Goal: Task Accomplishment & Management: Use online tool/utility

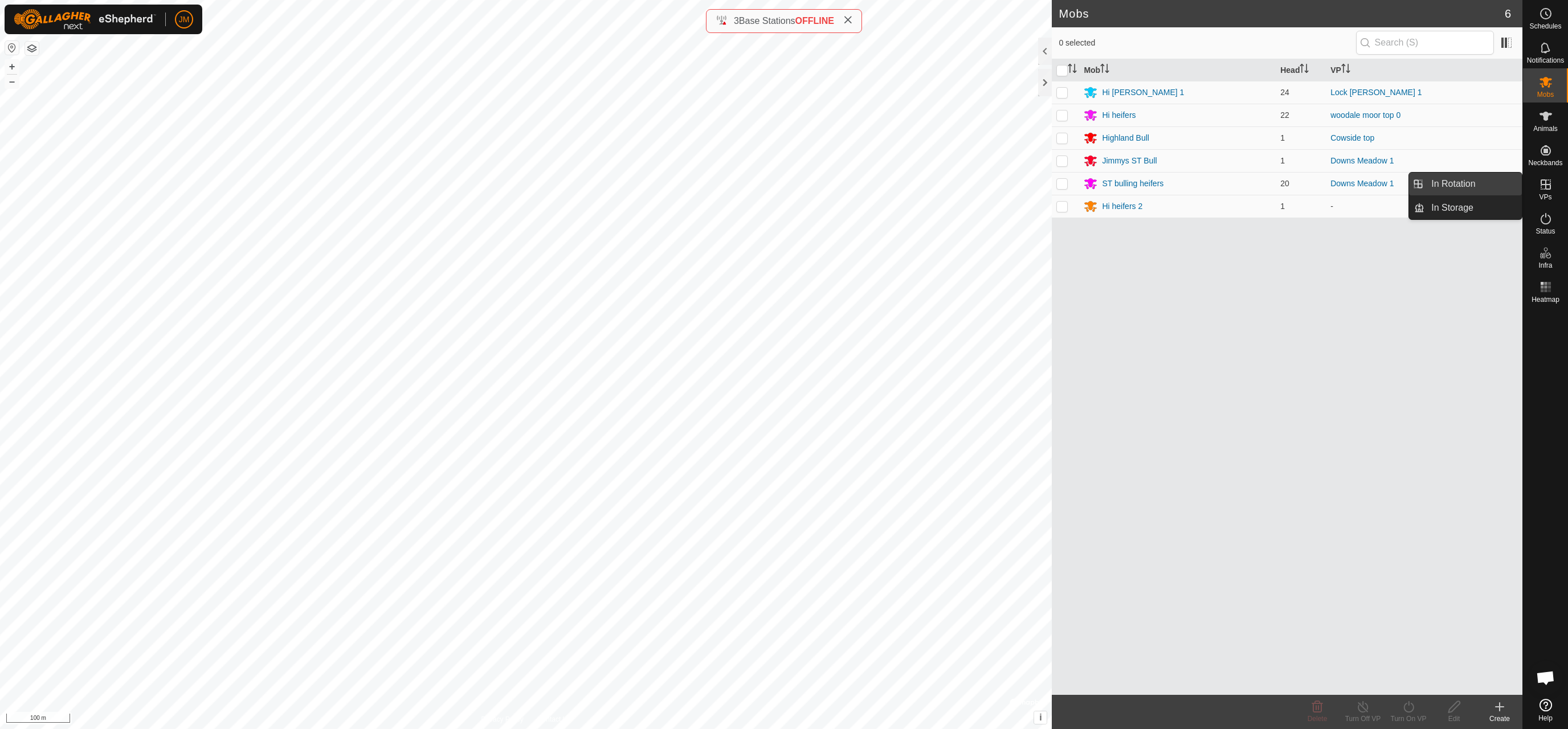
click at [1338, 184] on link "In Rotation" at bounding box center [1473, 183] width 97 height 23
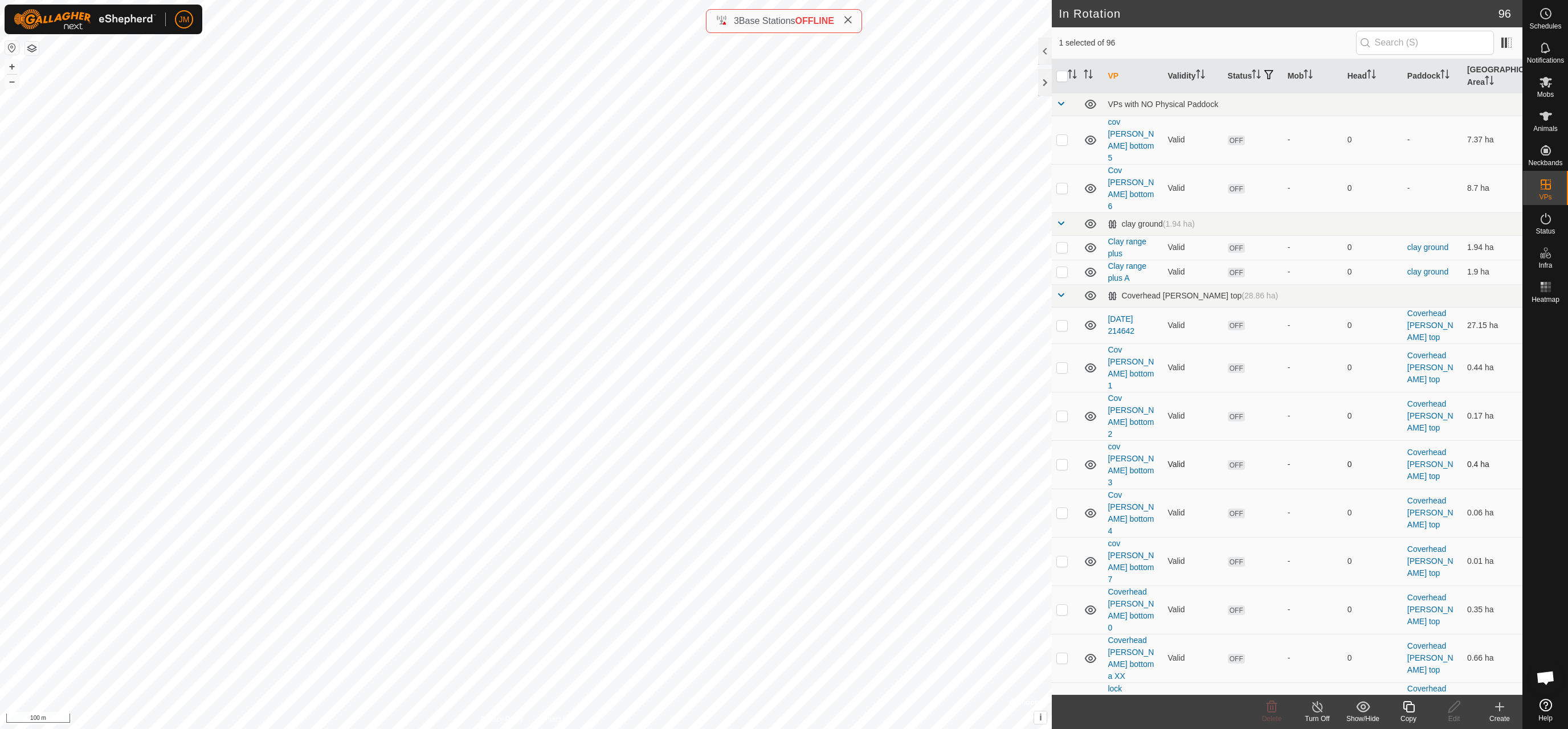
checkbox input "true"
checkbox input "false"
click at [1271, 707] on icon at bounding box center [1271, 707] width 14 height 14
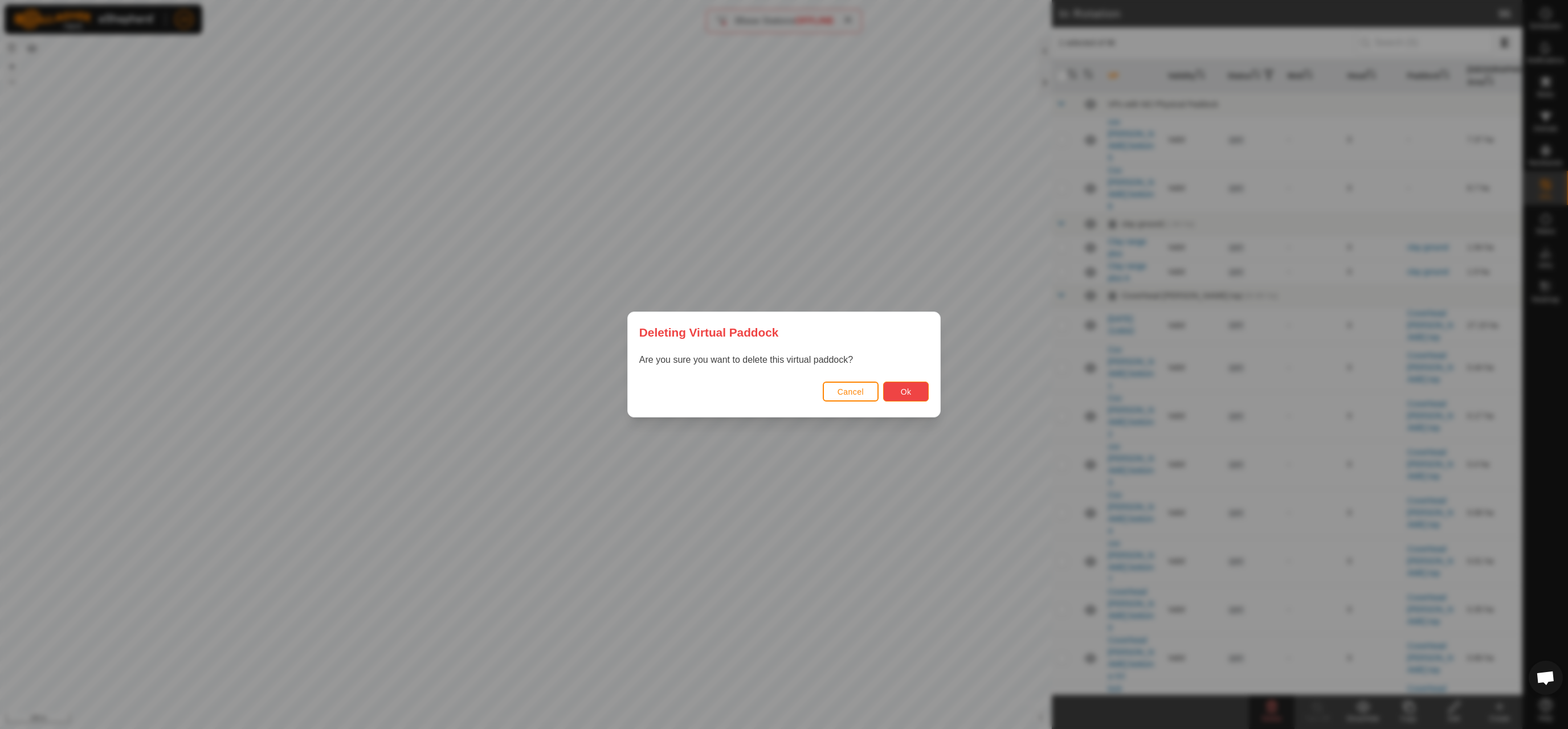
click at [917, 392] on button "Ok" at bounding box center [905, 392] width 45 height 20
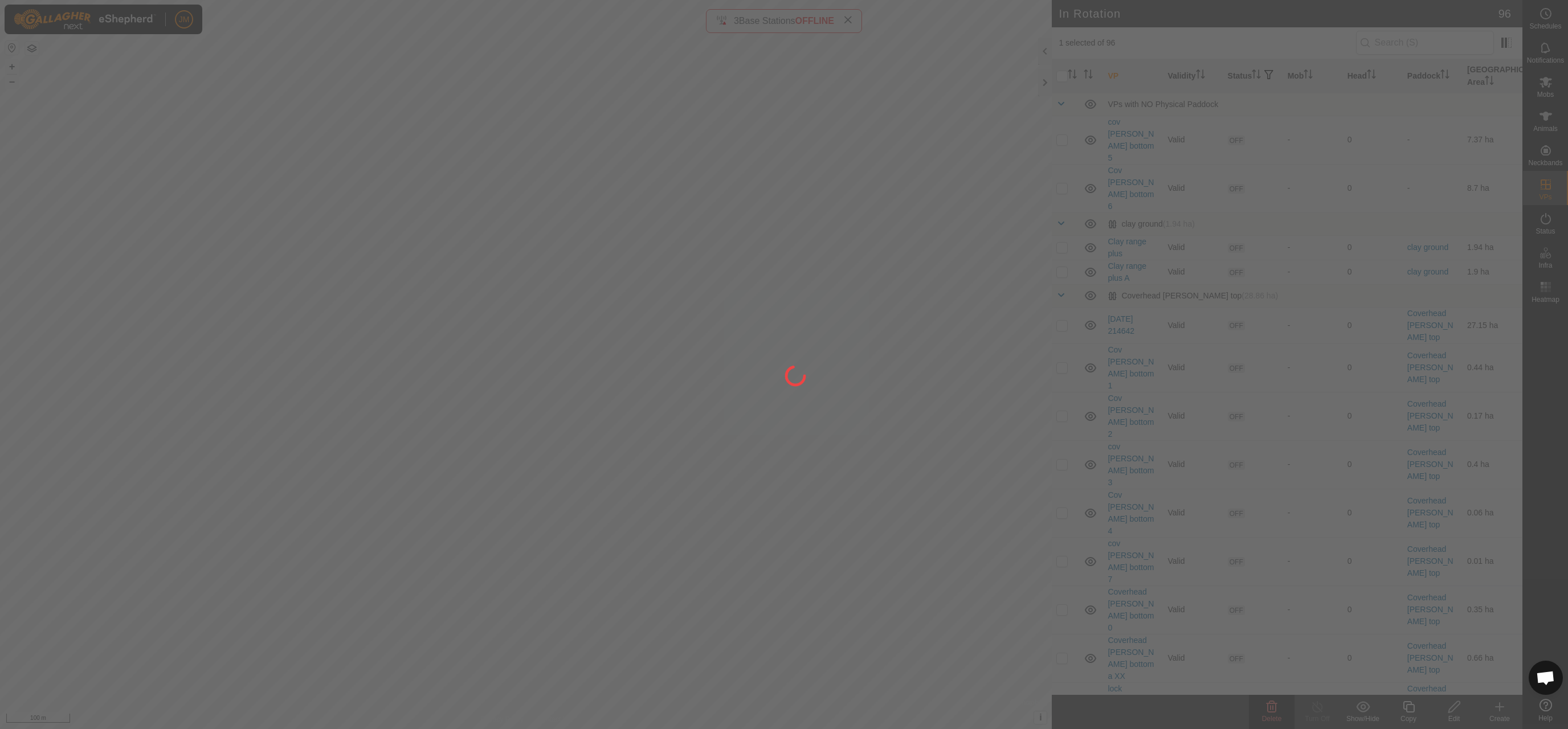
checkbox input "false"
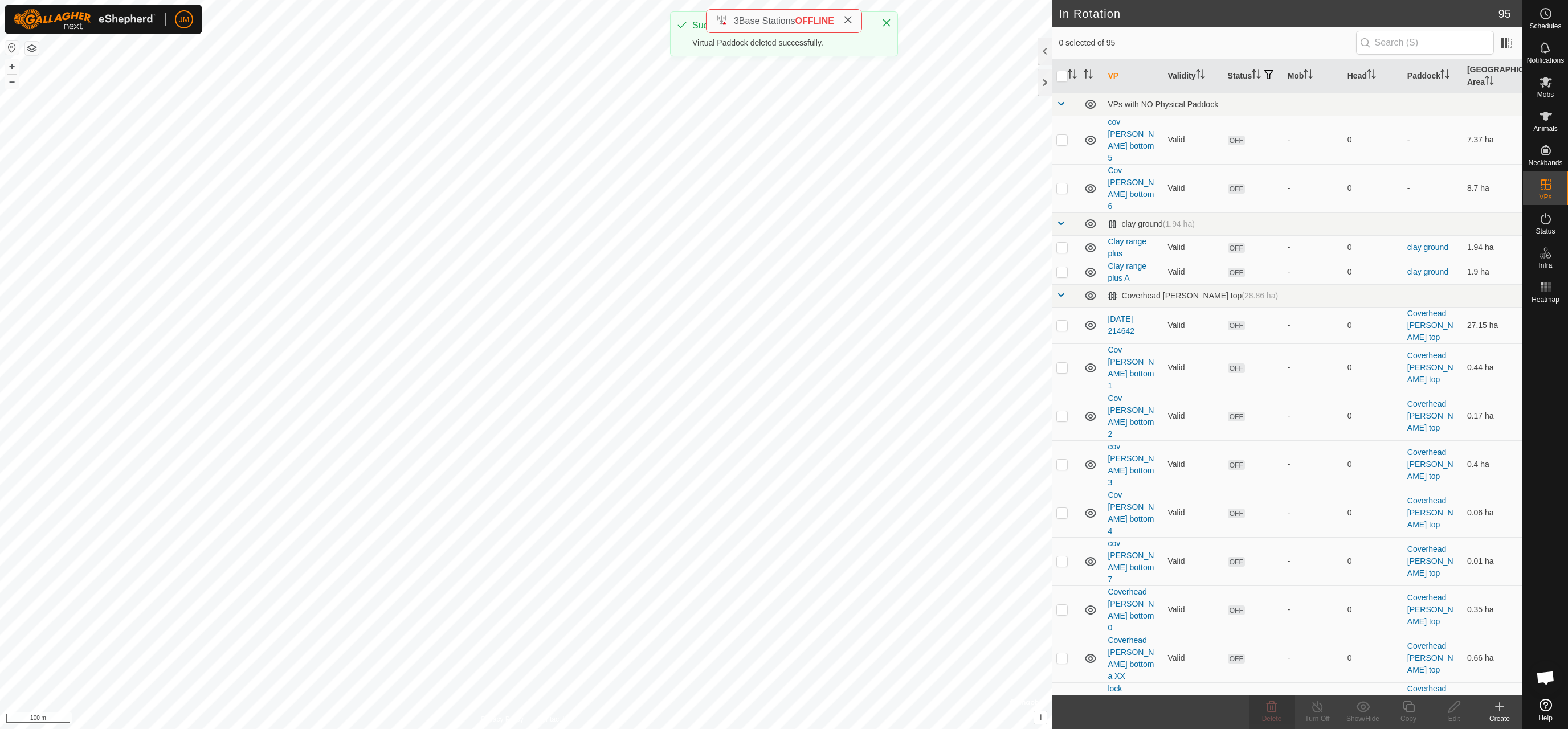
checkbox input "true"
checkbox input "false"
click at [1268, 707] on icon at bounding box center [1272, 707] width 11 height 11
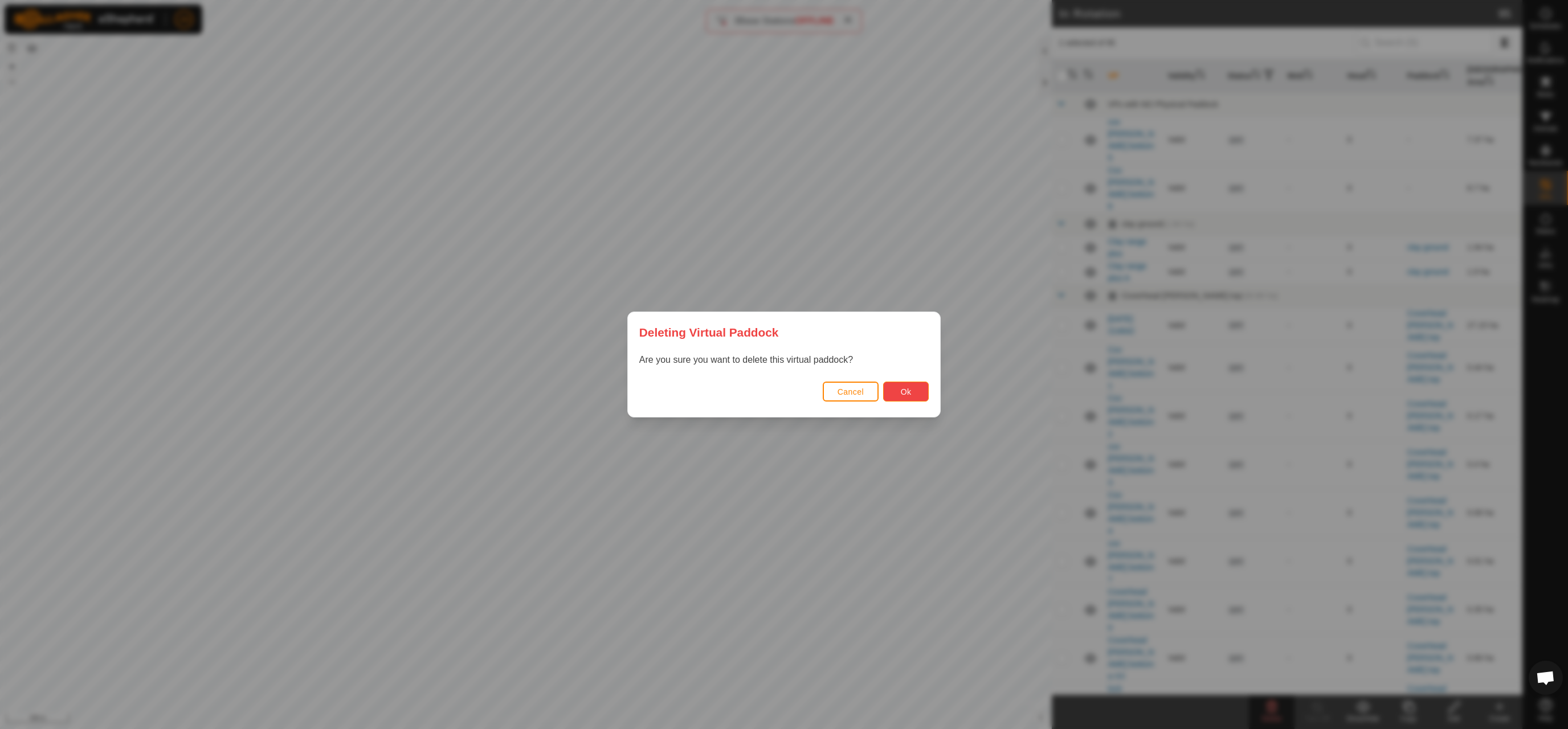
click at [914, 390] on button "Ok" at bounding box center [905, 392] width 45 height 20
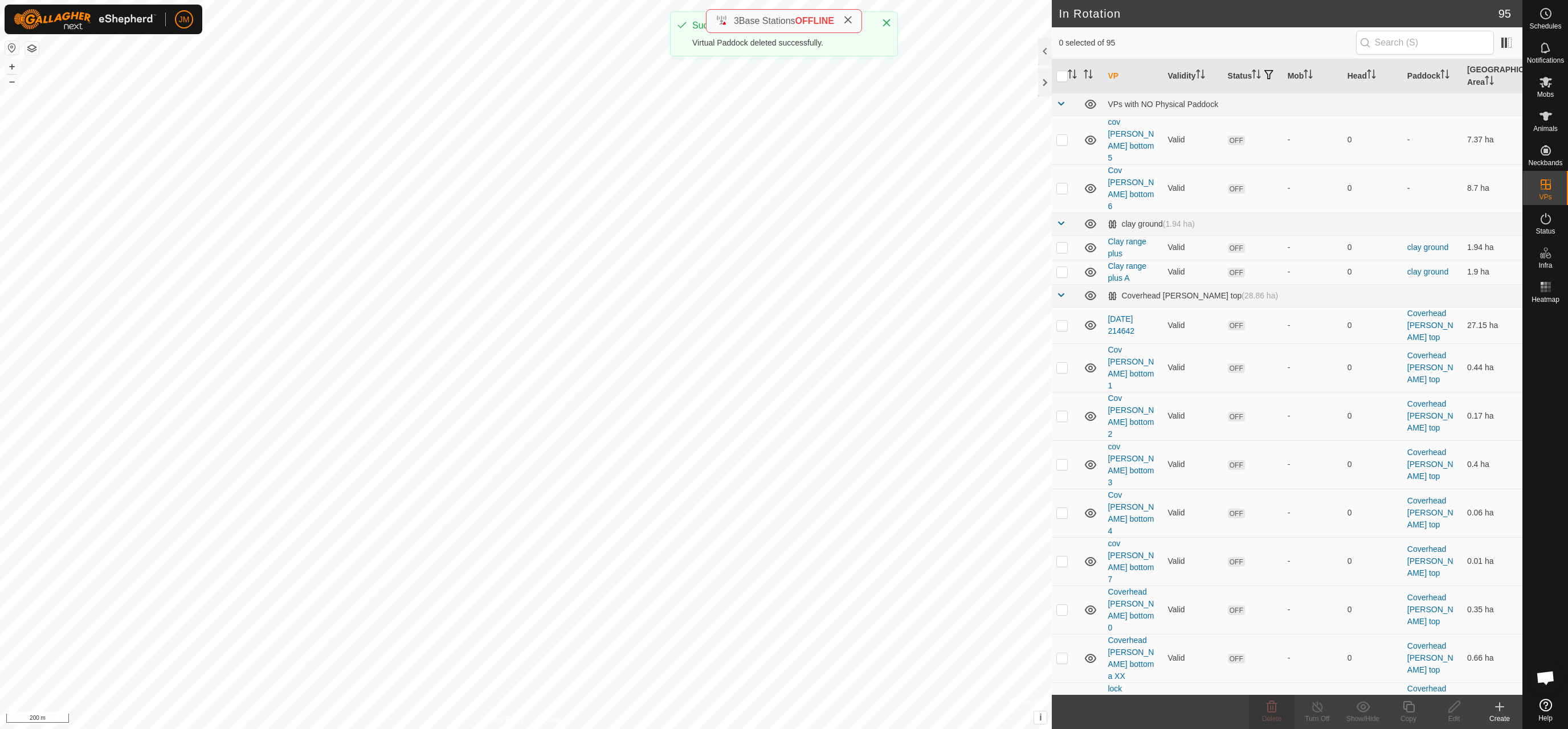
checkbox input "false"
checkbox input "true"
checkbox input "false"
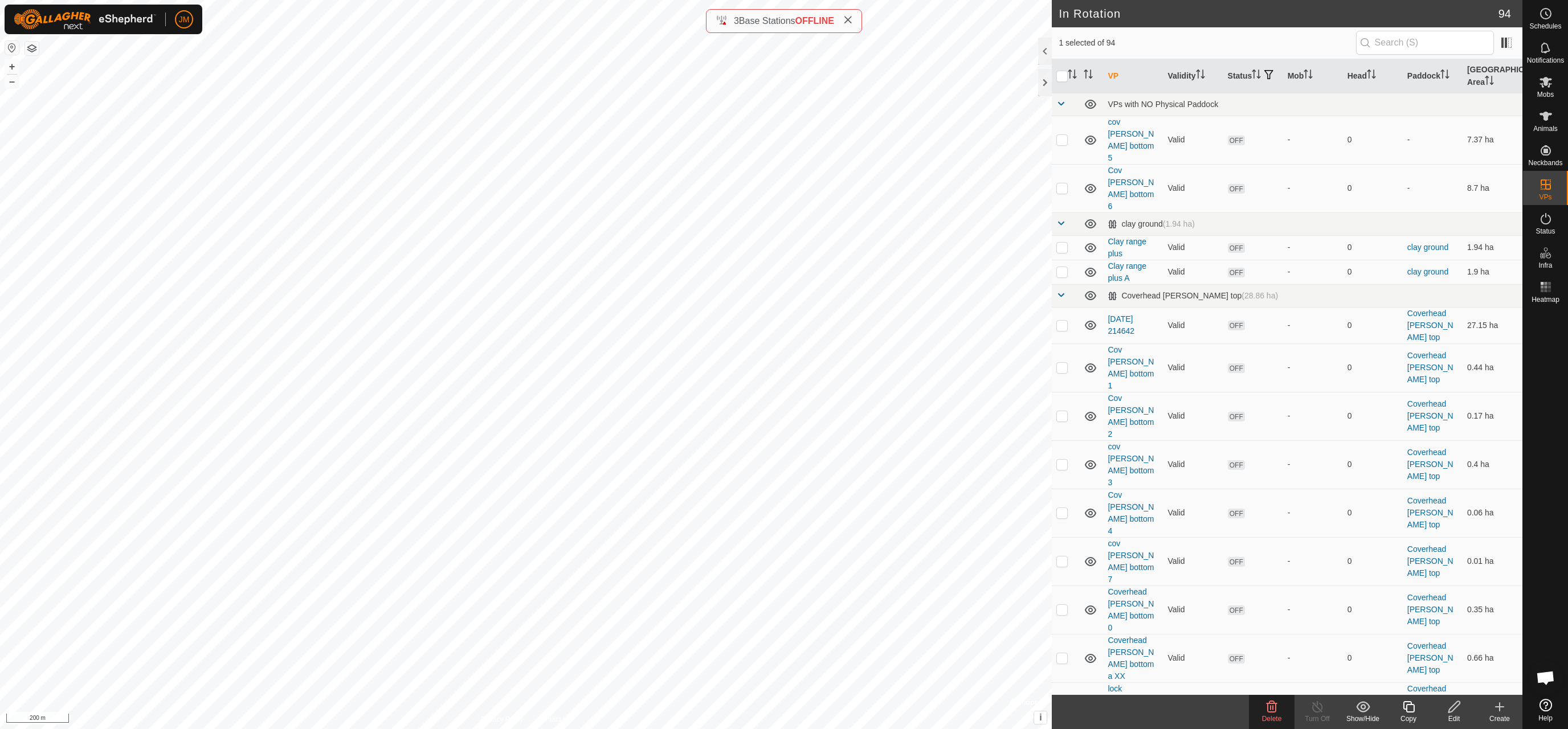
checkbox input "true"
checkbox input "false"
click at [1338, 705] on icon at bounding box center [1408, 707] width 11 height 11
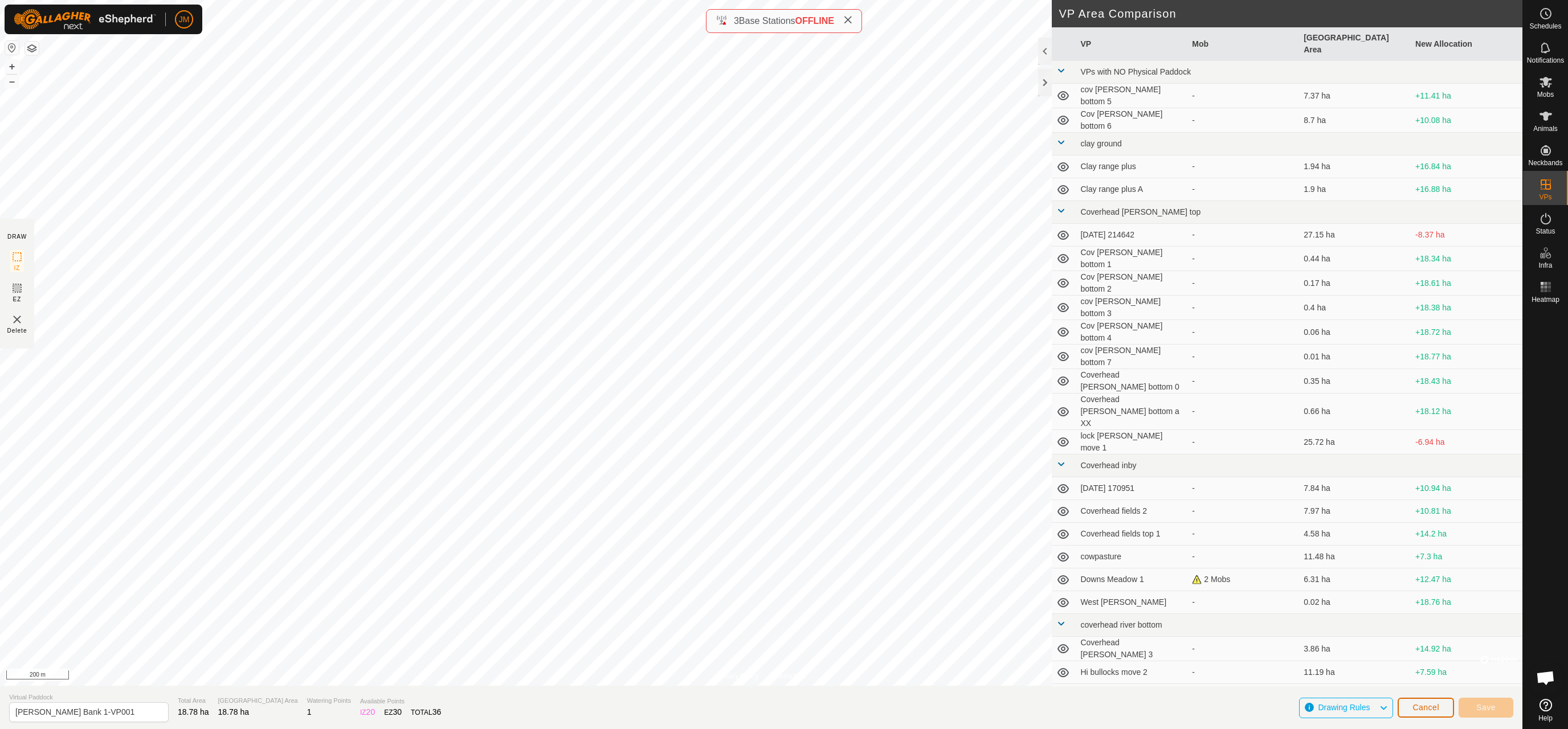
click at [1338, 707] on span "Cancel" at bounding box center [1426, 707] width 27 height 9
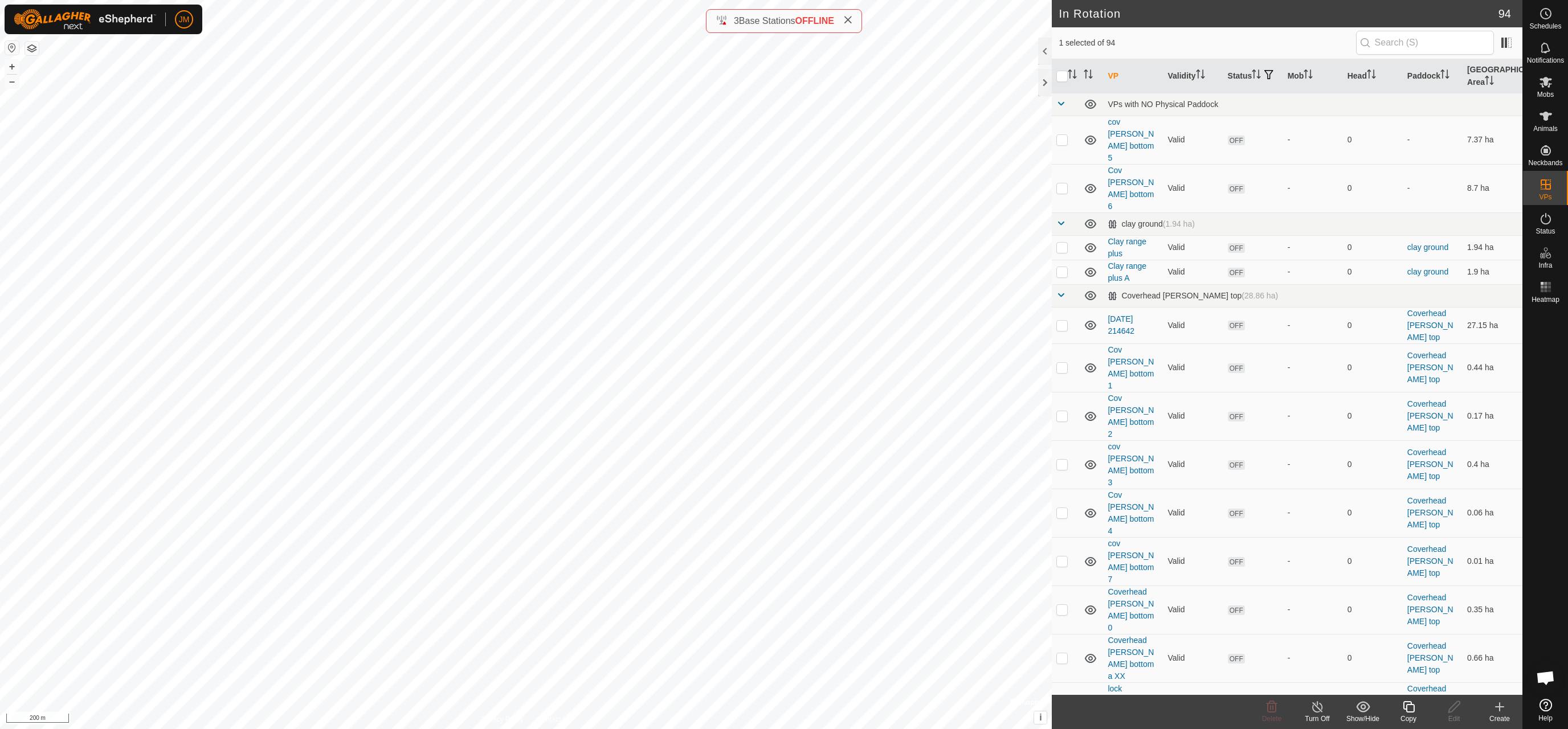
checkbox input "true"
click at [1338, 705] on icon at bounding box center [1409, 707] width 14 height 14
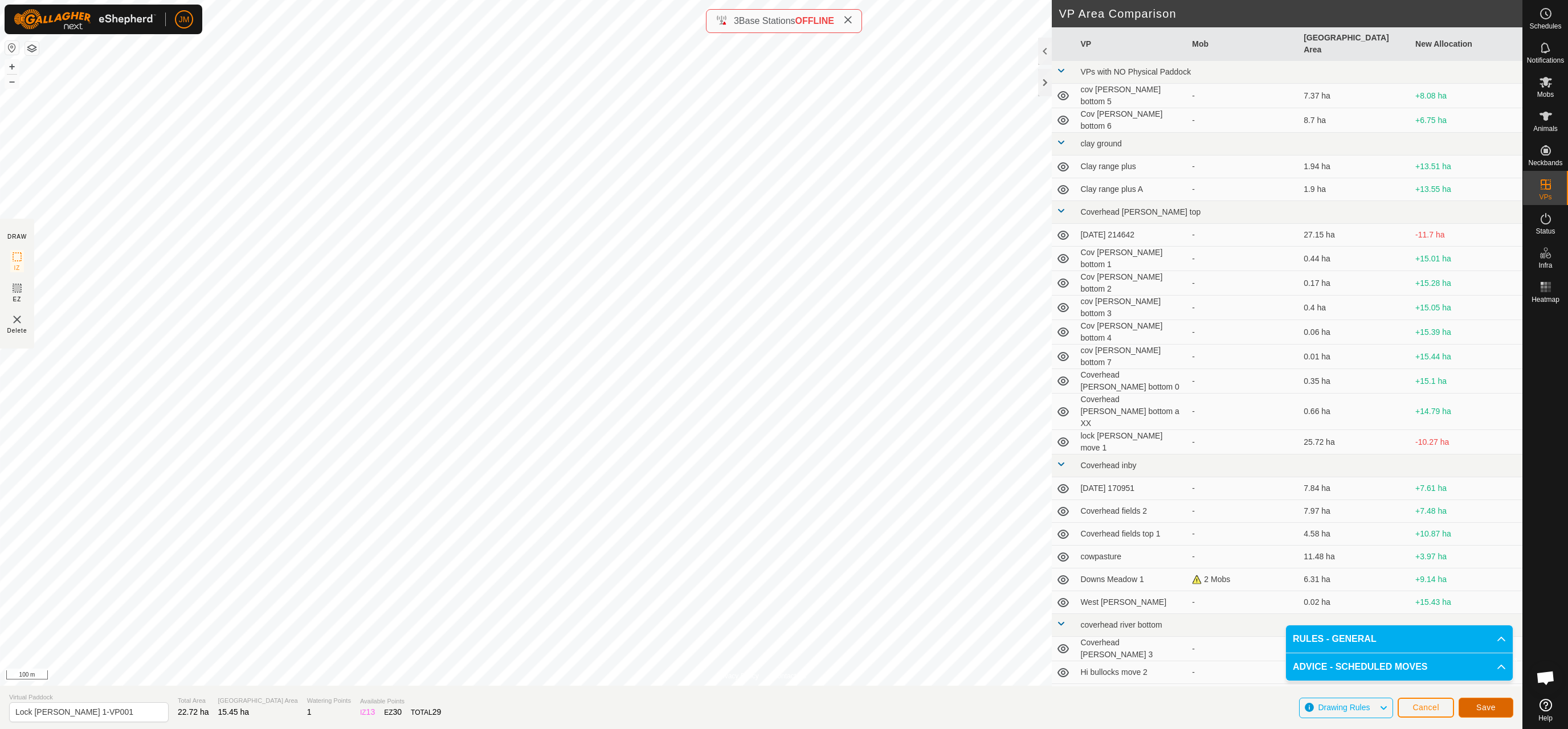
click at [1338, 707] on span "Save" at bounding box center [1486, 707] width 19 height 9
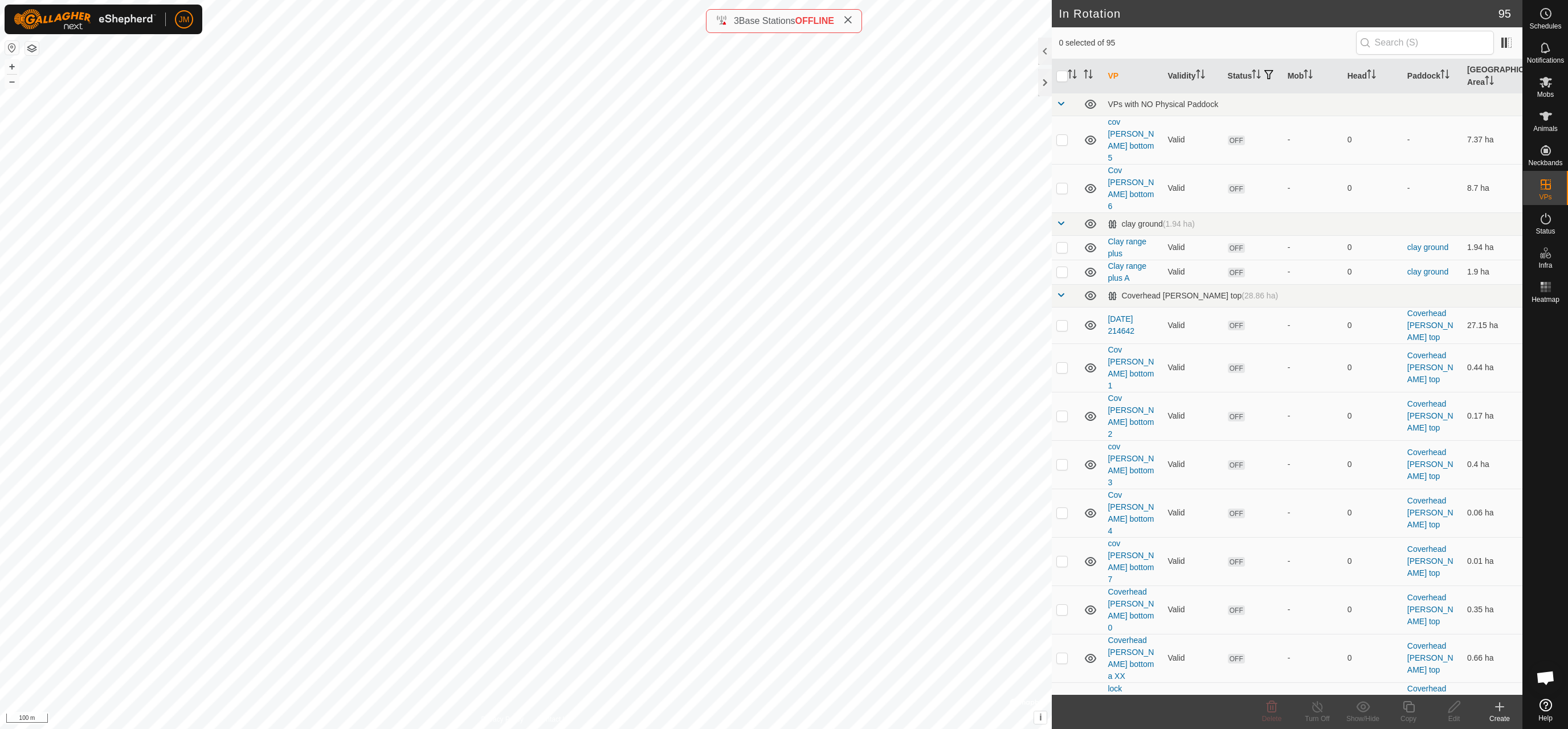
checkbox input "true"
click at [1338, 707] on icon at bounding box center [1455, 707] width 14 height 14
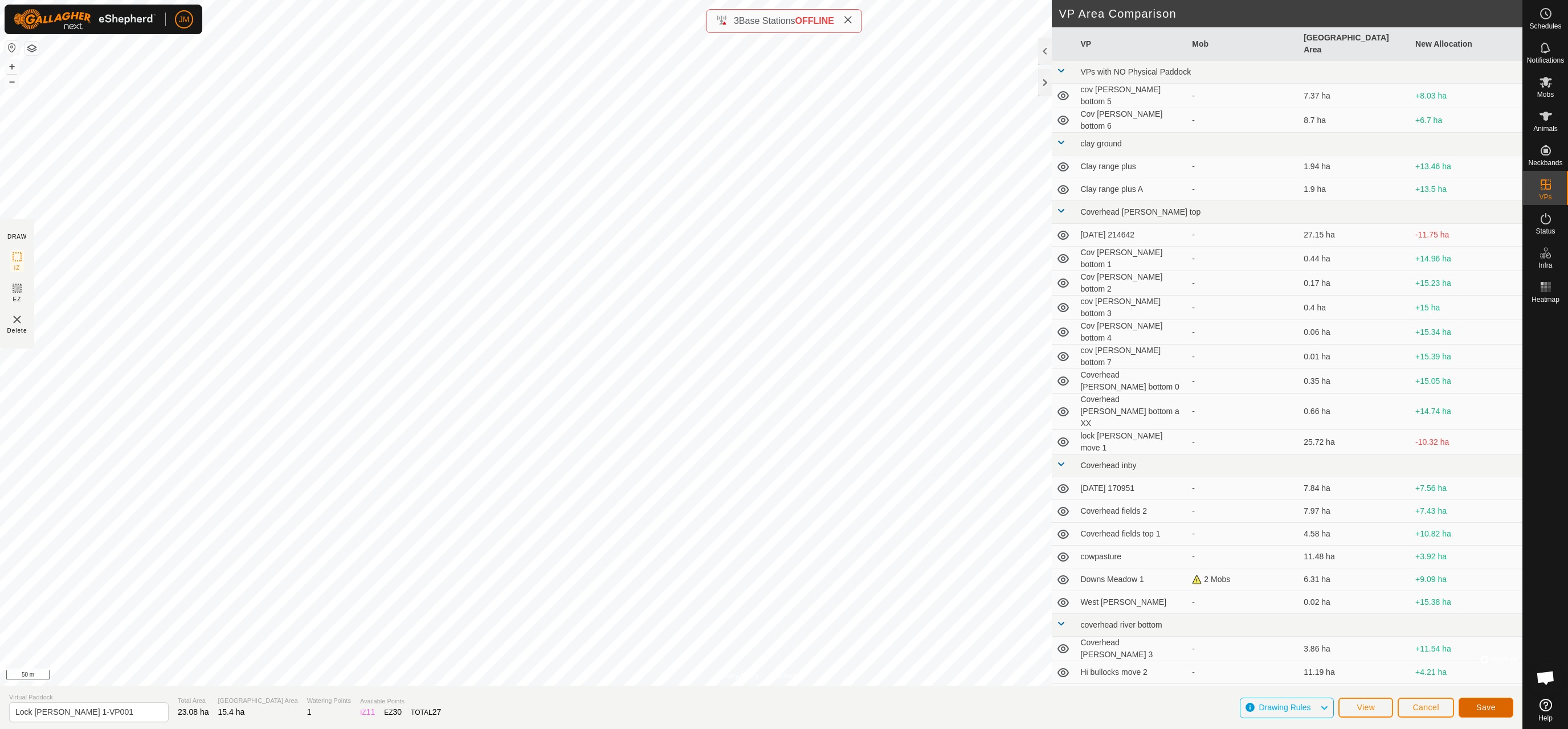
click at [1338, 705] on span "Save" at bounding box center [1486, 707] width 19 height 9
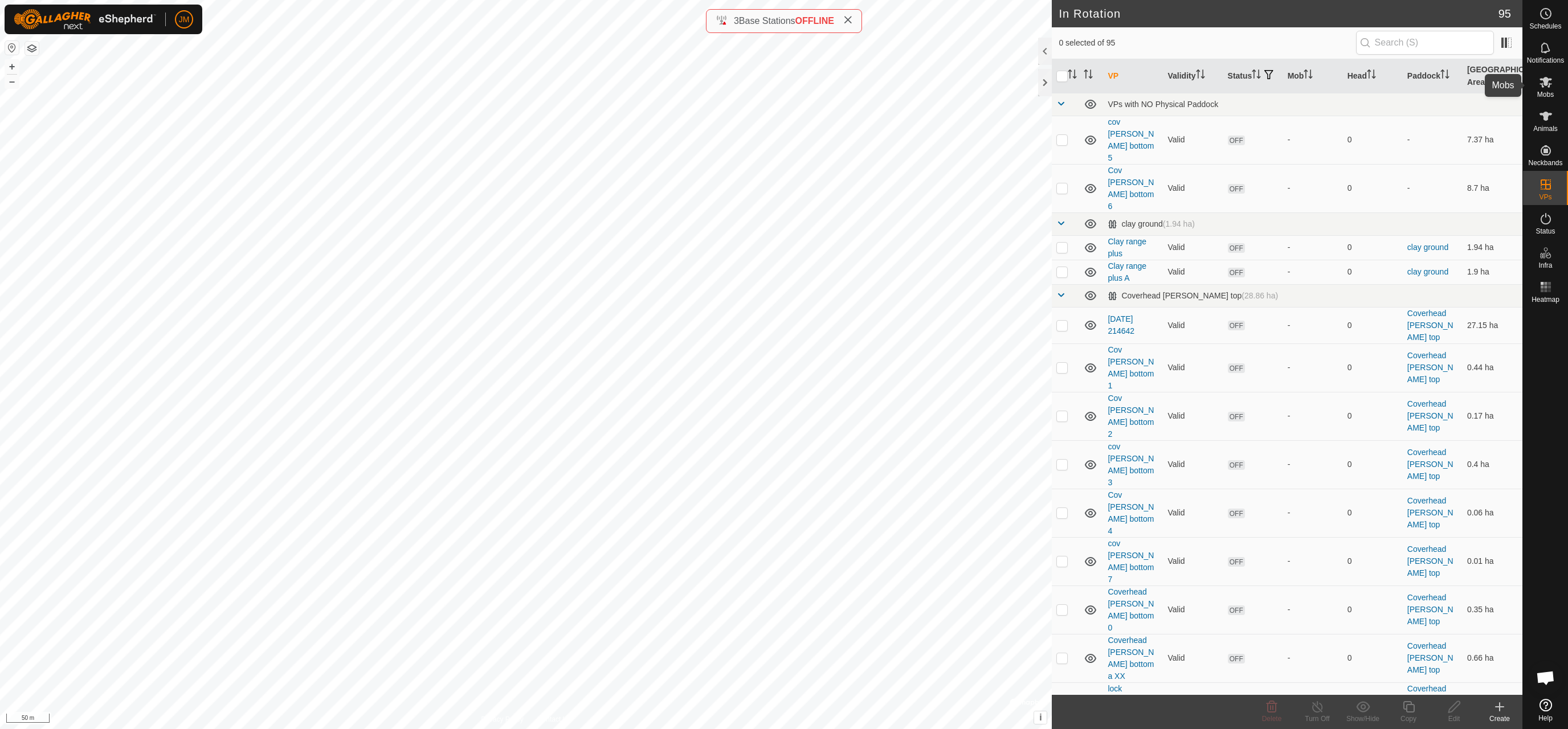
click at [1338, 87] on icon at bounding box center [1546, 81] width 14 height 14
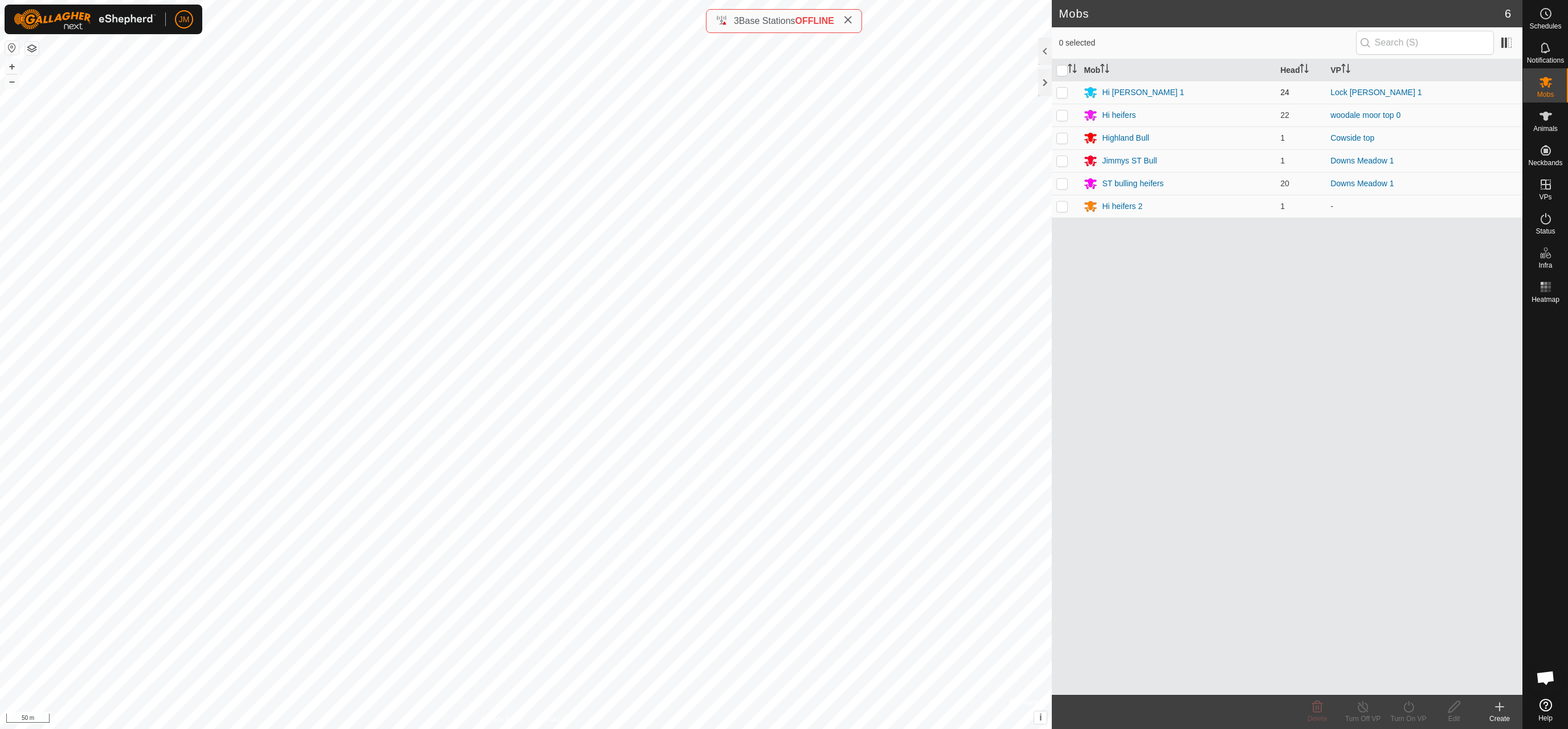
click at [1065, 93] on p-checkbox at bounding box center [1062, 92] width 11 height 9
checkbox input "true"
click at [1338, 707] on icon at bounding box center [1409, 707] width 14 height 14
click at [1338, 682] on link "Now" at bounding box center [1442, 681] width 112 height 23
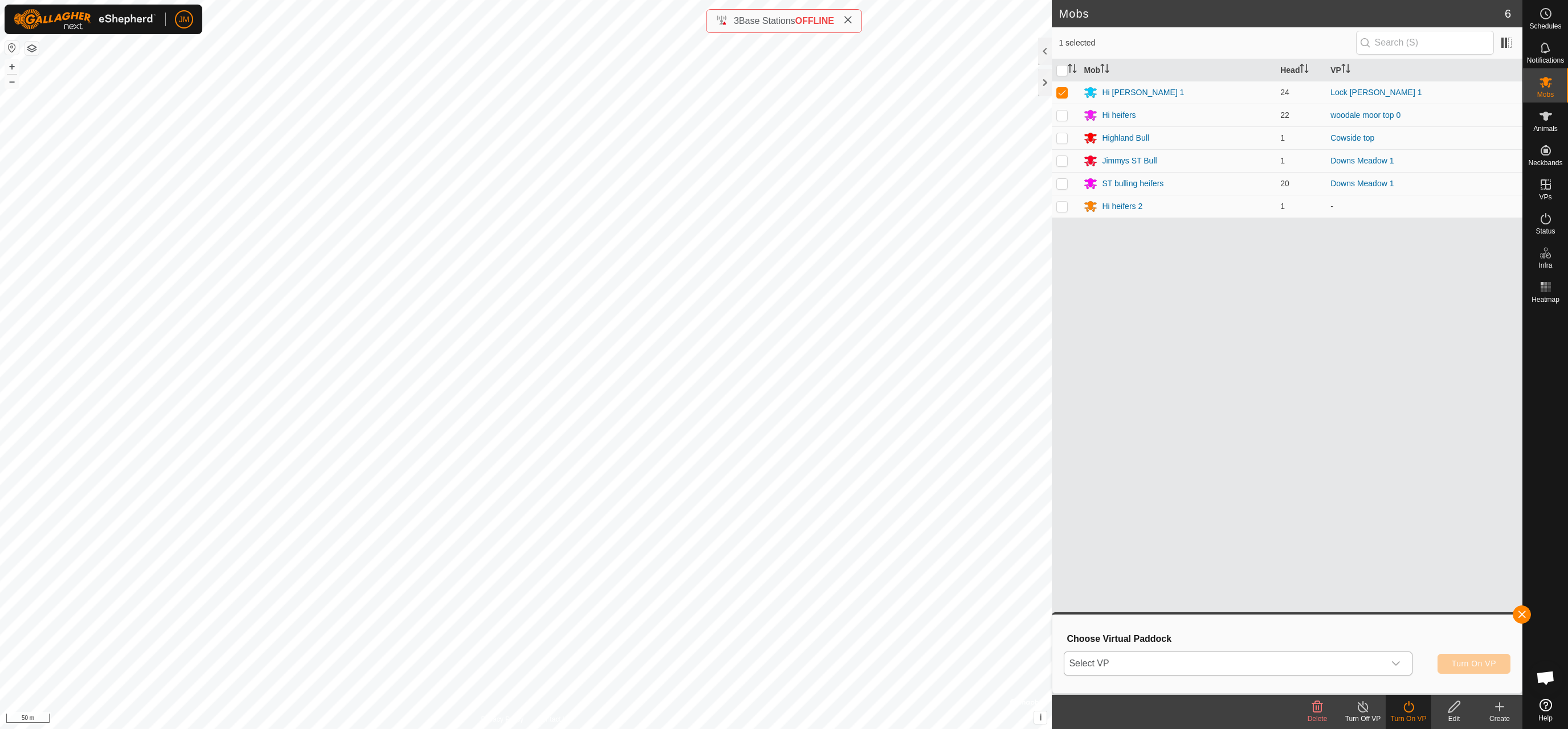
click at [1148, 661] on span "Select VP" at bounding box center [1224, 664] width 320 height 23
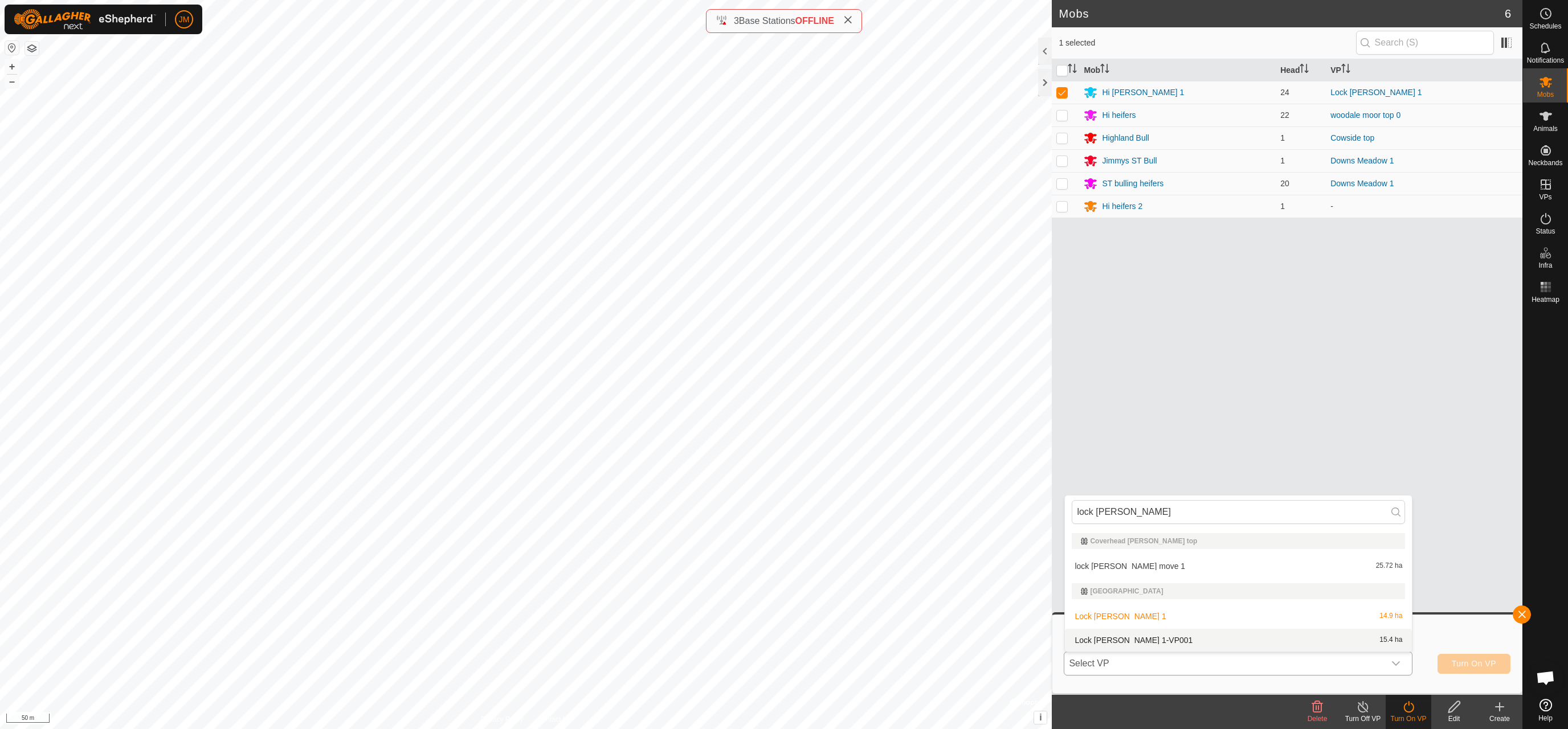
type input "lock [PERSON_NAME]"
click at [1129, 637] on li "Lock [PERSON_NAME] 1-VP001 15.4 ha" at bounding box center [1238, 640] width 347 height 23
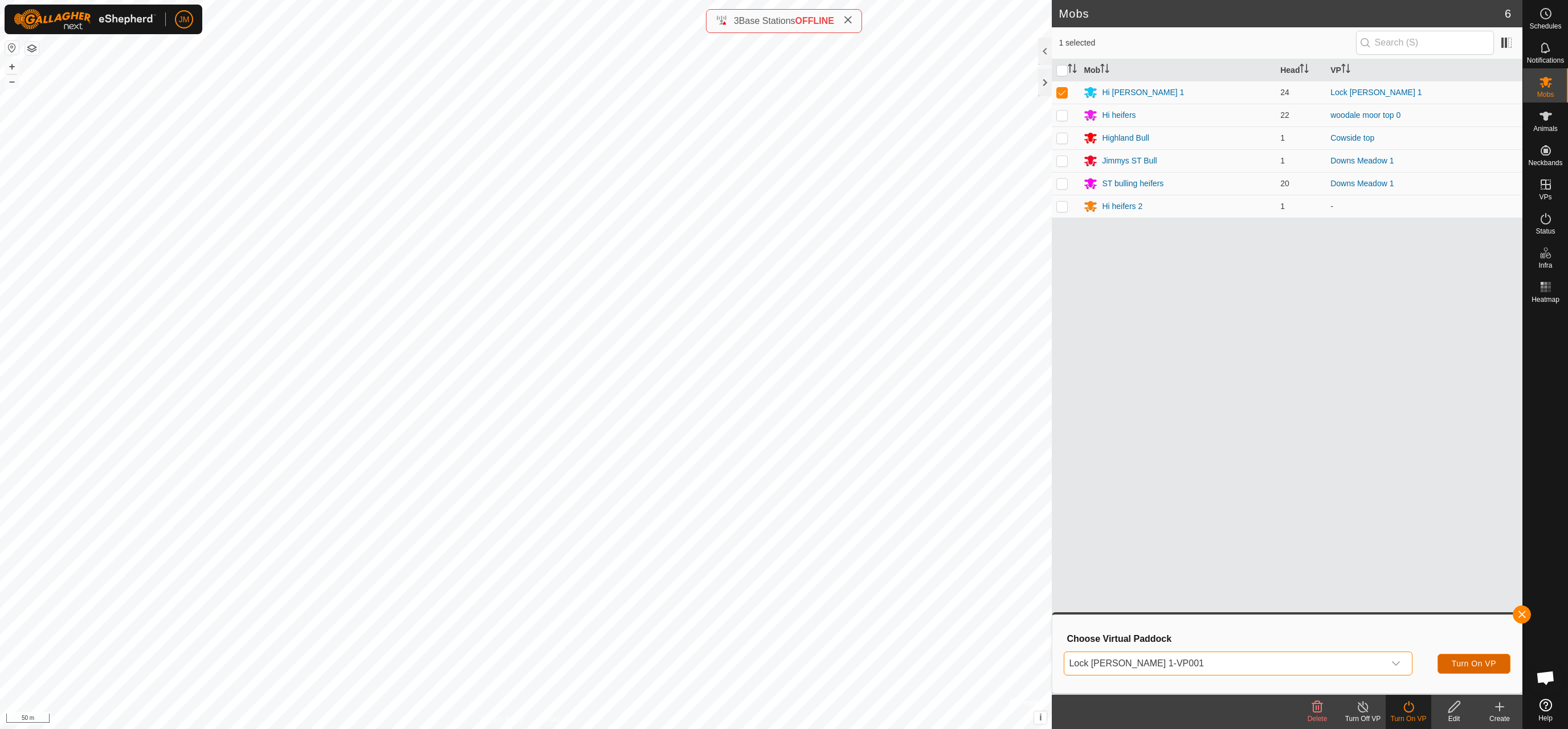
click at [1338, 665] on span "Turn On VP" at bounding box center [1474, 664] width 45 height 9
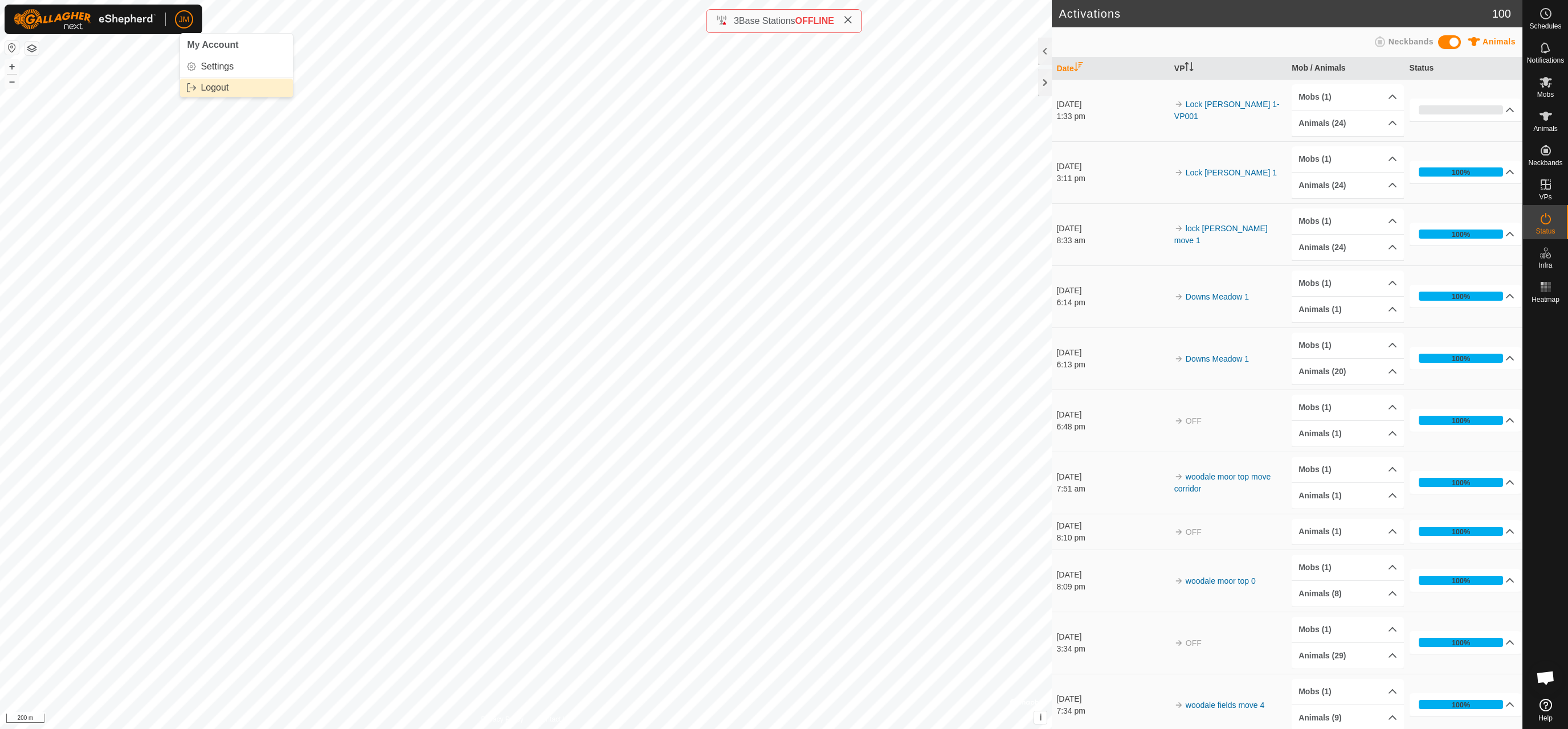
click at [215, 91] on link "Logout" at bounding box center [236, 88] width 112 height 18
